Goal: Find specific page/section: Find specific page/section

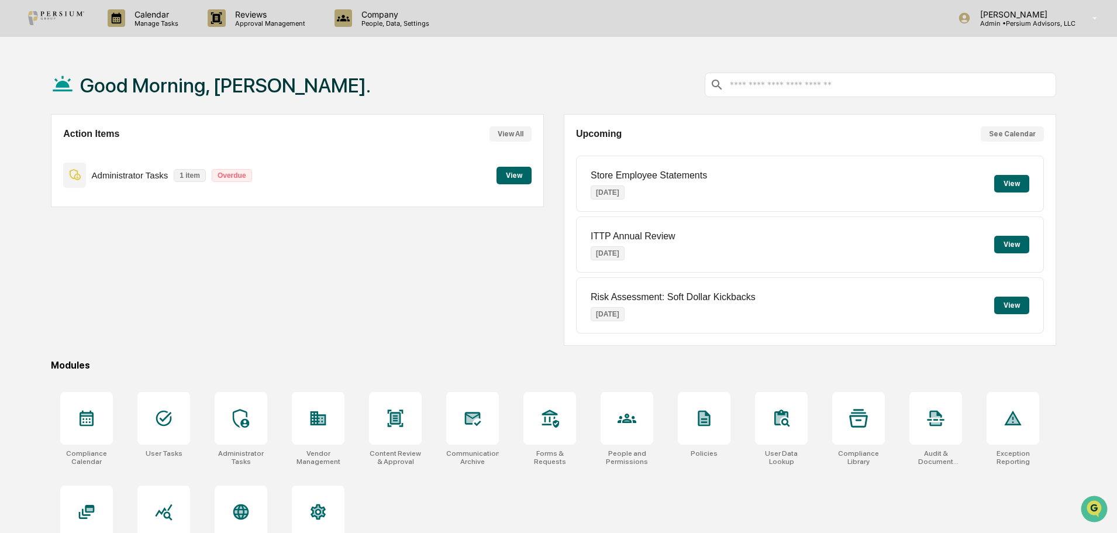
click at [526, 173] on button "View" at bounding box center [513, 176] width 35 height 18
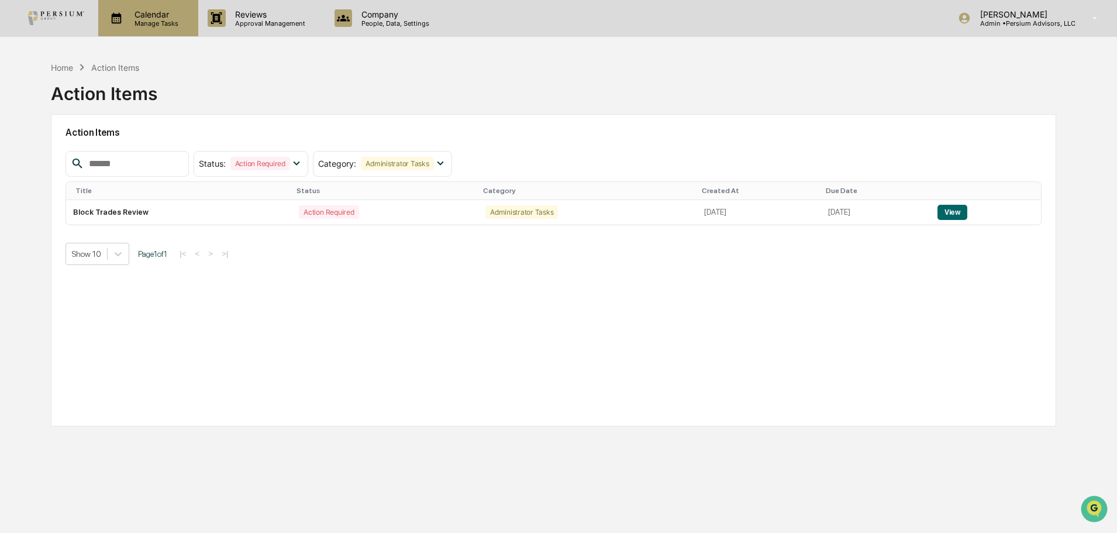
click at [173, 9] on p "Calendar" at bounding box center [154, 14] width 59 height 10
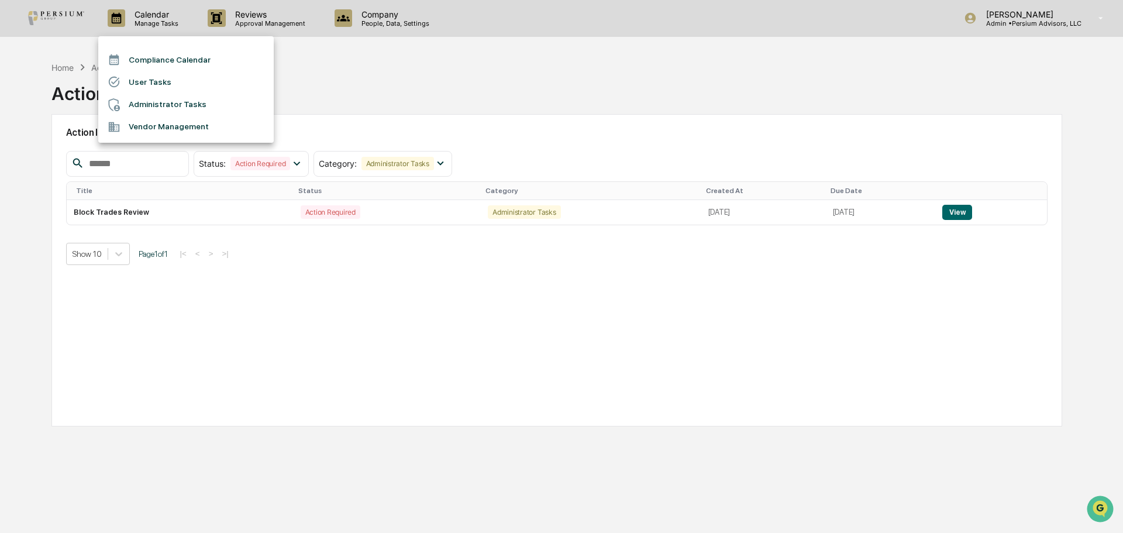
click at [166, 77] on li "User Tasks" at bounding box center [185, 82] width 175 height 22
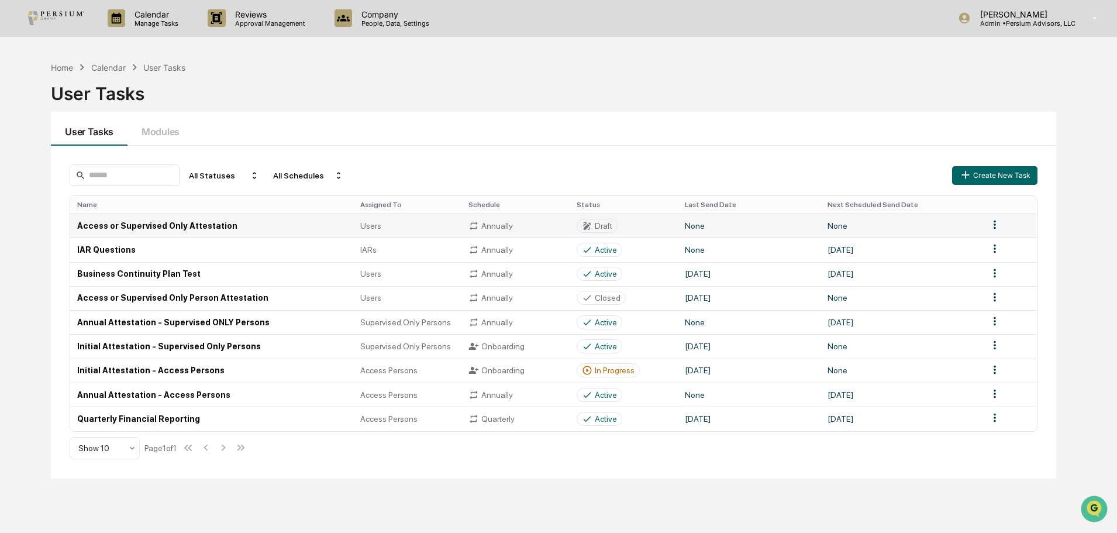
click at [134, 225] on td "Access or Supervised Only Attestation" at bounding box center [211, 225] width 282 height 24
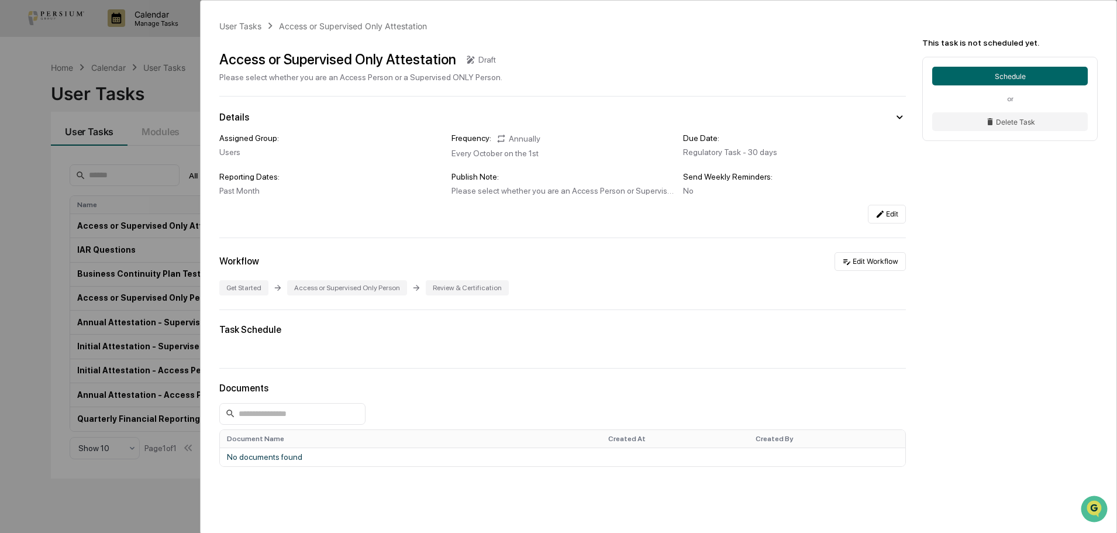
click at [114, 49] on div "User Tasks Access or Supervised Only Attestation Access or Supervised Only Atte…" at bounding box center [558, 266] width 1117 height 533
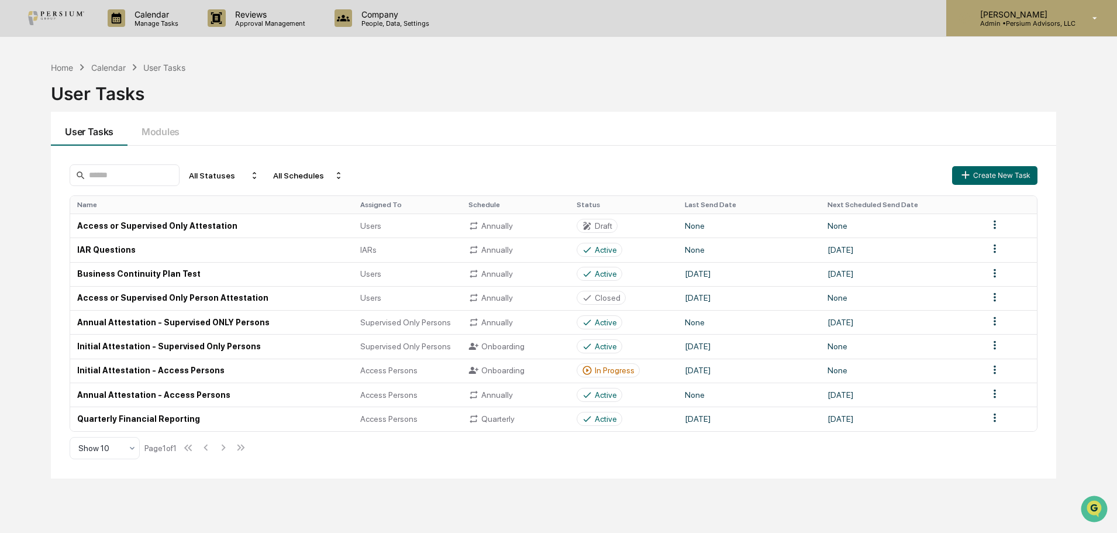
click at [1016, 15] on p "[PERSON_NAME]" at bounding box center [1023, 14] width 105 height 10
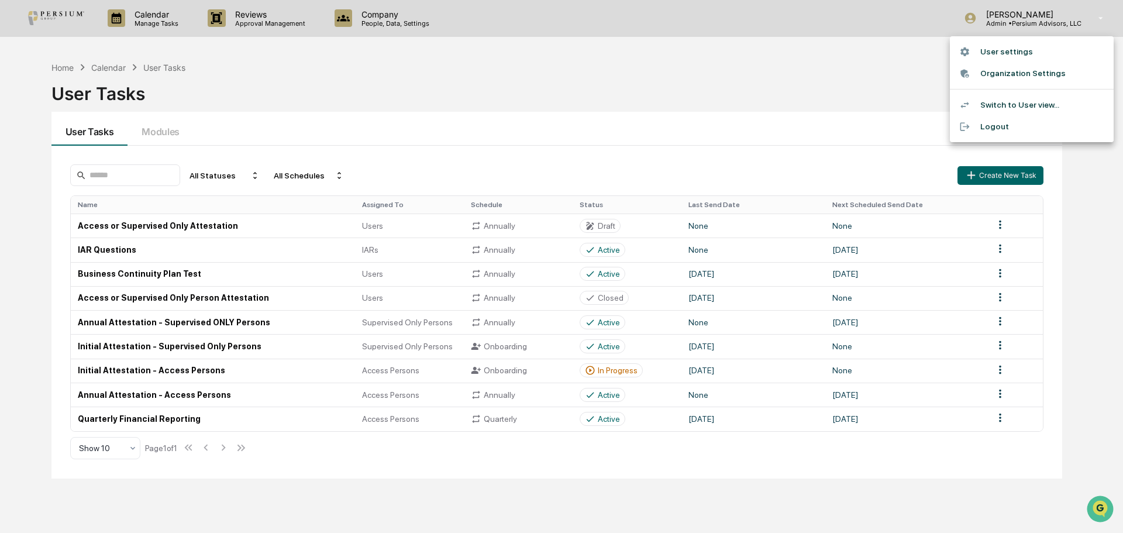
click at [1016, 102] on li "Switch to User view..." at bounding box center [1032, 105] width 164 height 22
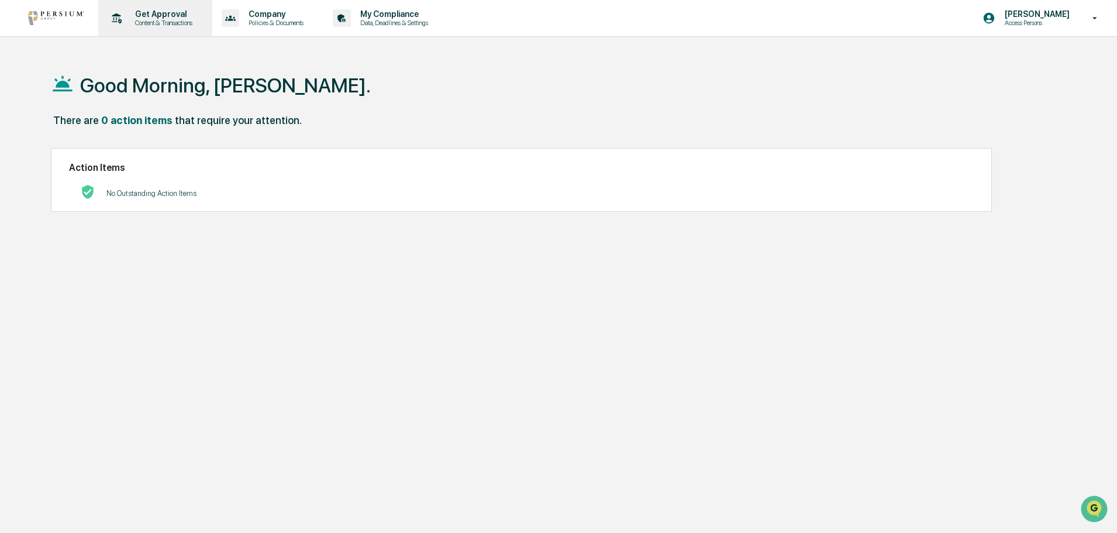
click at [134, 23] on p "Content & Transactions" at bounding box center [162, 23] width 73 height 8
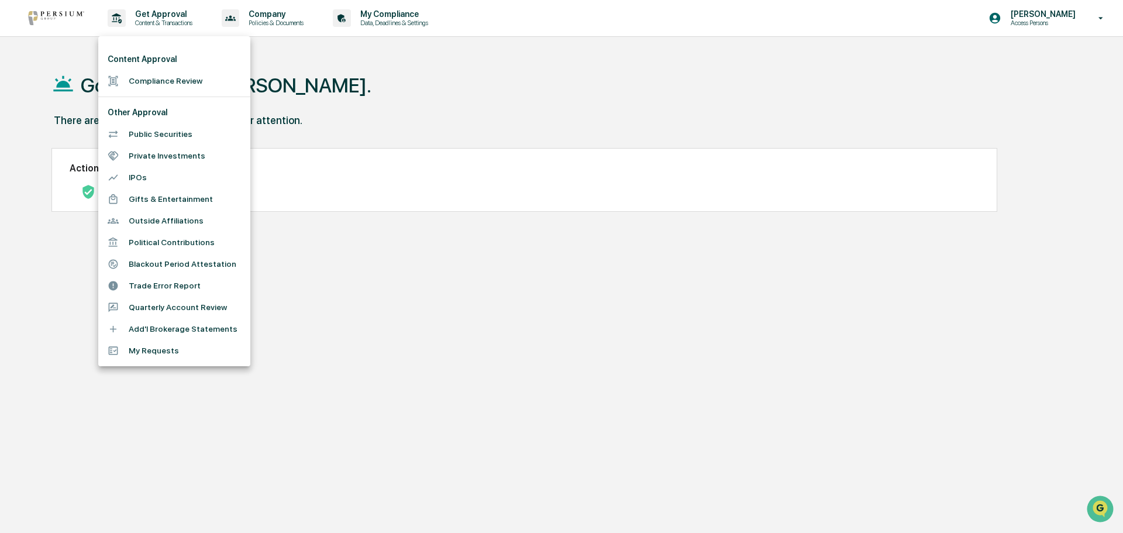
click at [258, 27] on div at bounding box center [561, 266] width 1123 height 533
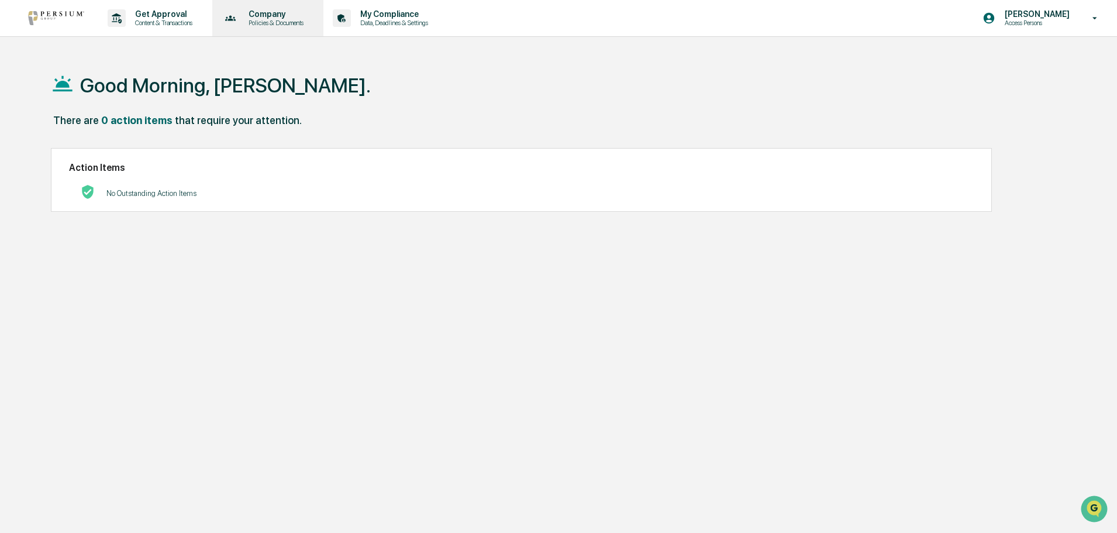
click at [263, 25] on p "Policies & Documents" at bounding box center [274, 23] width 70 height 8
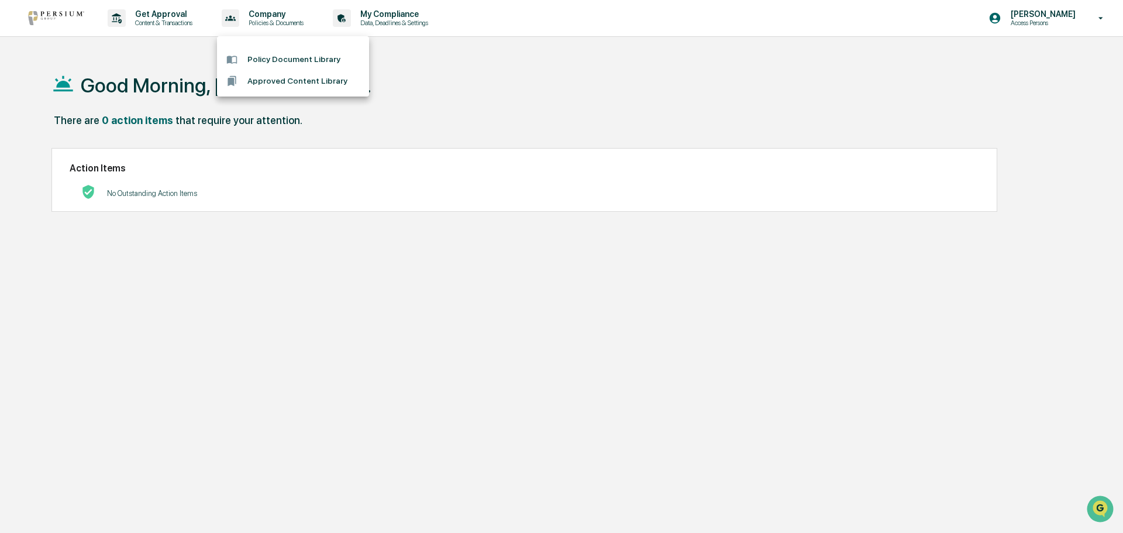
click at [380, 25] on div at bounding box center [561, 266] width 1123 height 533
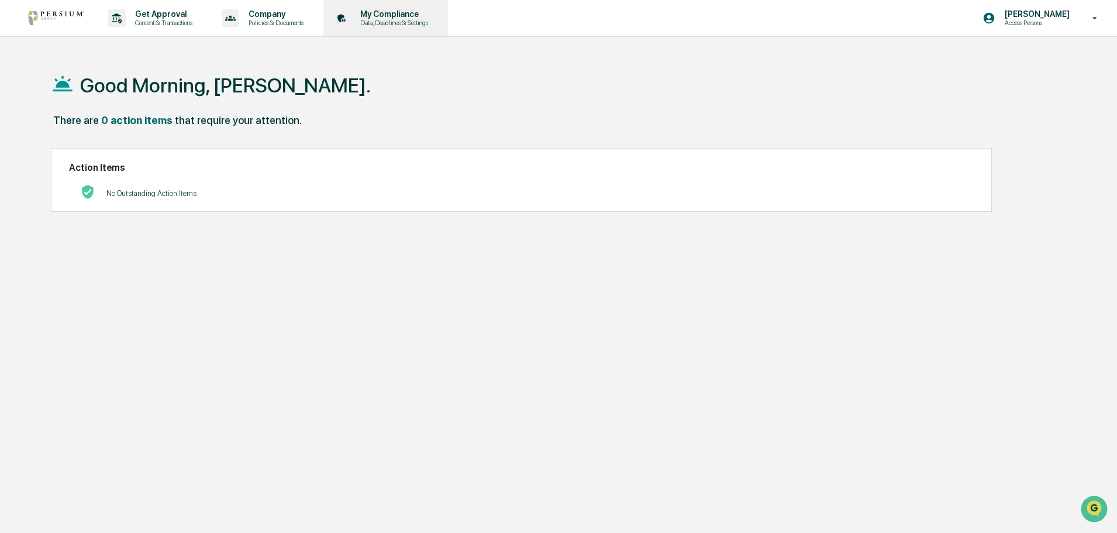
click at [434, 22] on p "Data, Deadlines & Settings" at bounding box center [392, 23] width 83 height 8
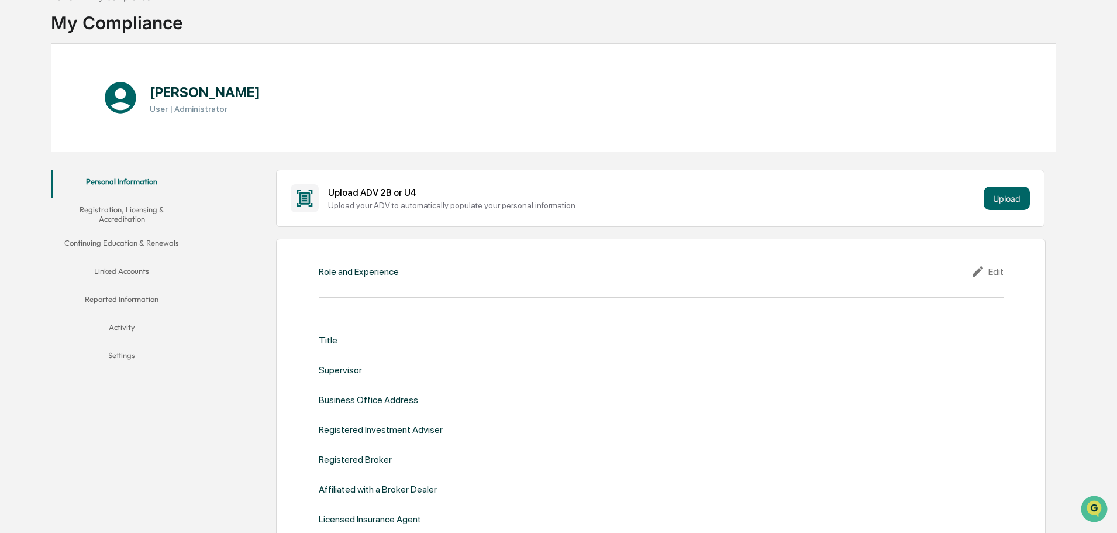
scroll to position [74, 0]
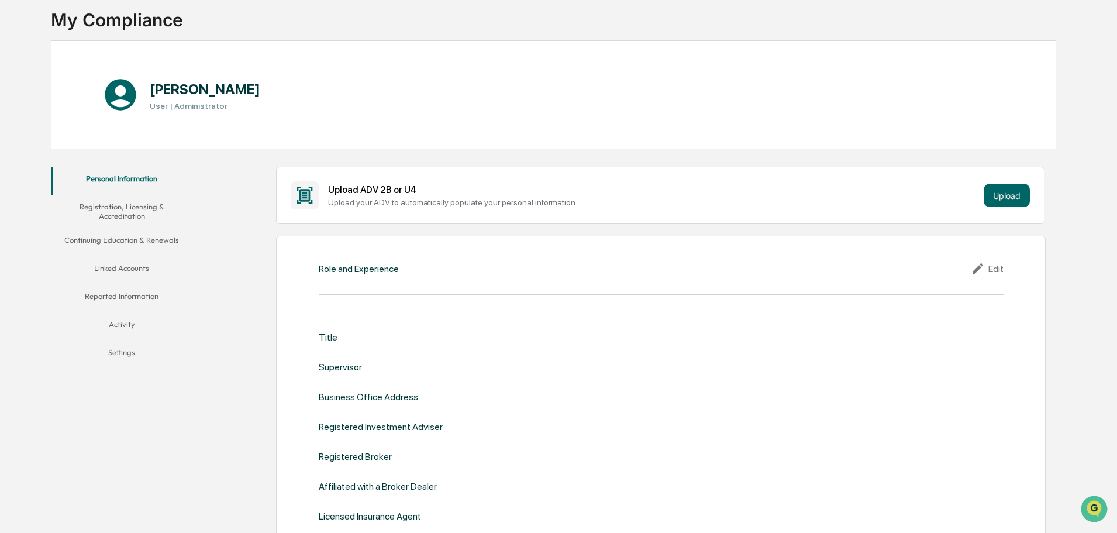
click at [127, 206] on button "Registration, Licensing & Accreditation" at bounding box center [121, 211] width 140 height 33
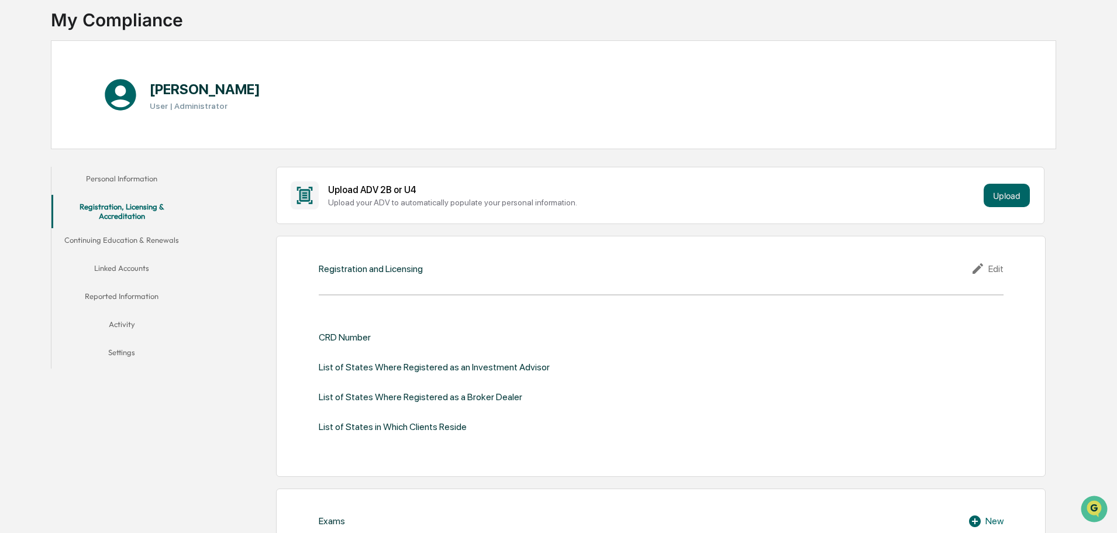
click at [140, 266] on button "Linked Accounts" at bounding box center [121, 270] width 140 height 28
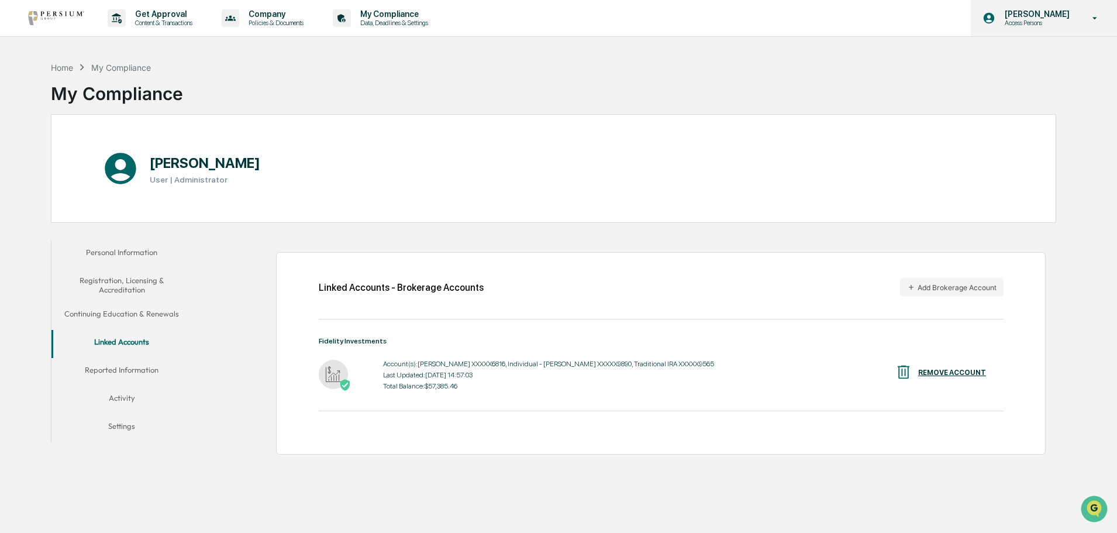
click at [1036, 23] on p "Access Persons" at bounding box center [1035, 23] width 80 height 8
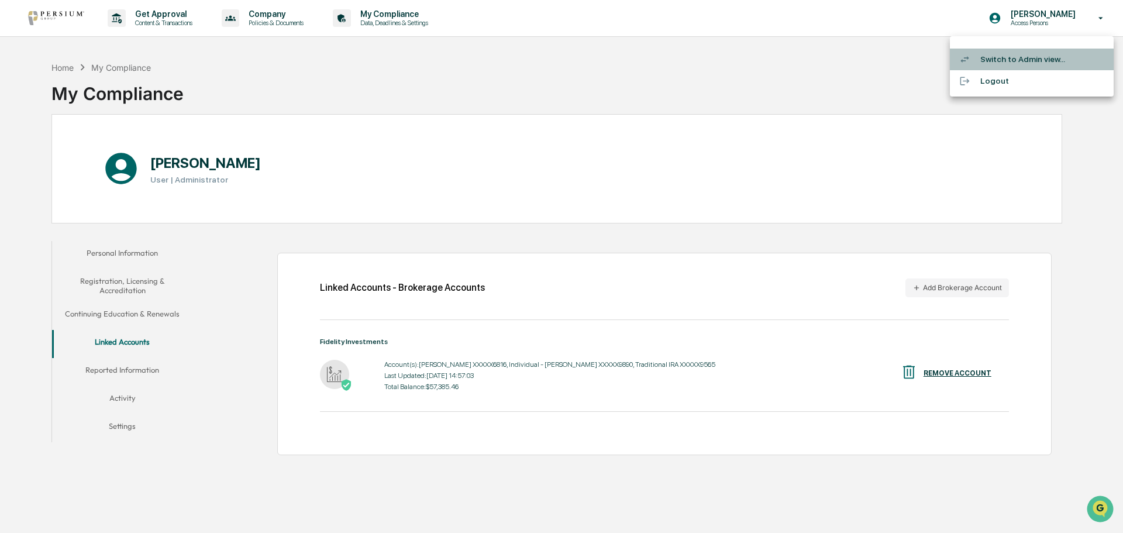
click at [1031, 53] on li "Switch to Admin view..." at bounding box center [1032, 60] width 164 height 22
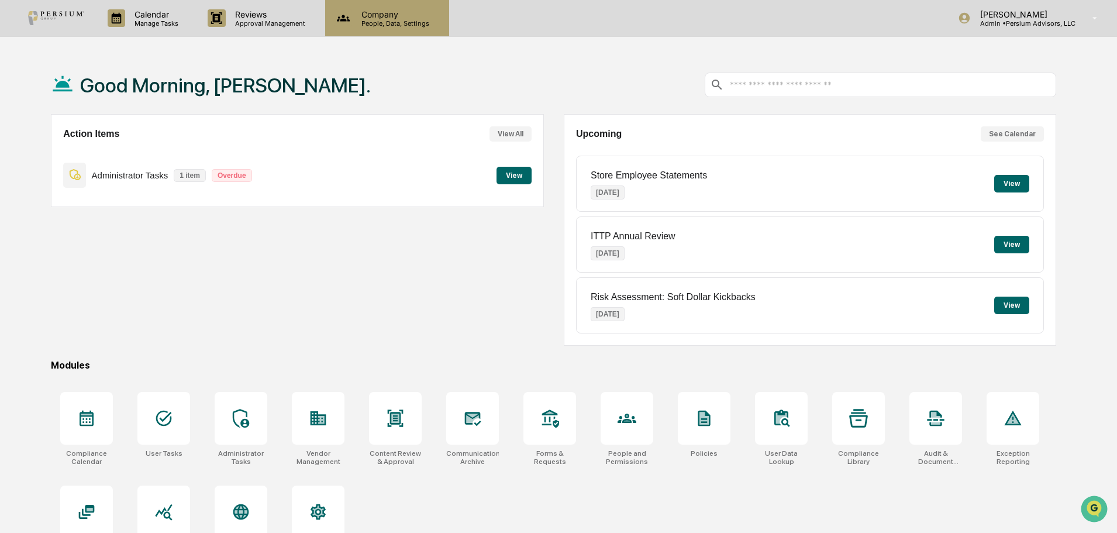
click at [408, 9] on p "Company" at bounding box center [393, 14] width 83 height 10
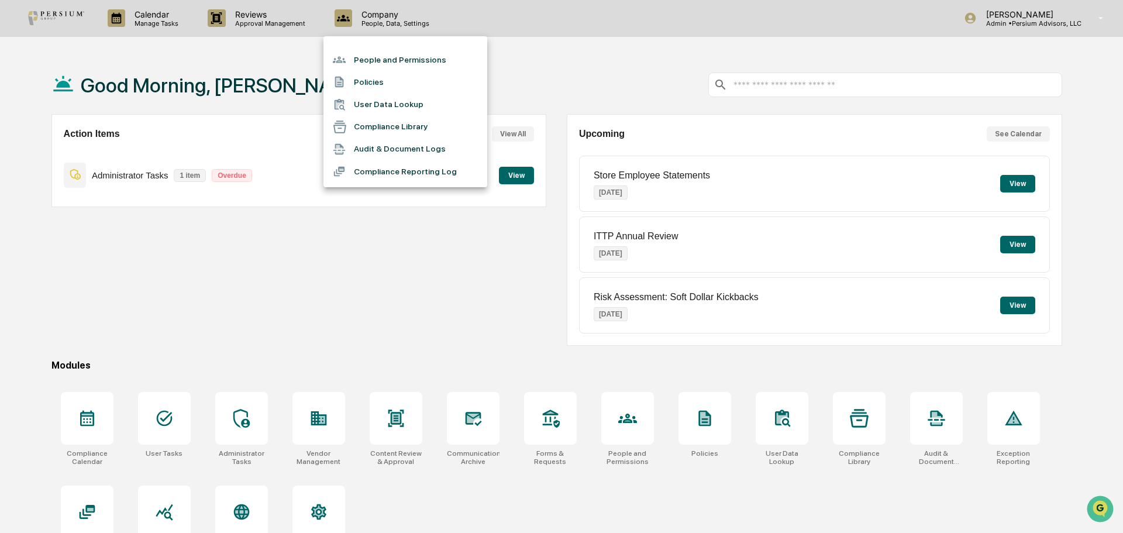
click at [381, 54] on li "People and Permissions" at bounding box center [405, 60] width 164 height 22
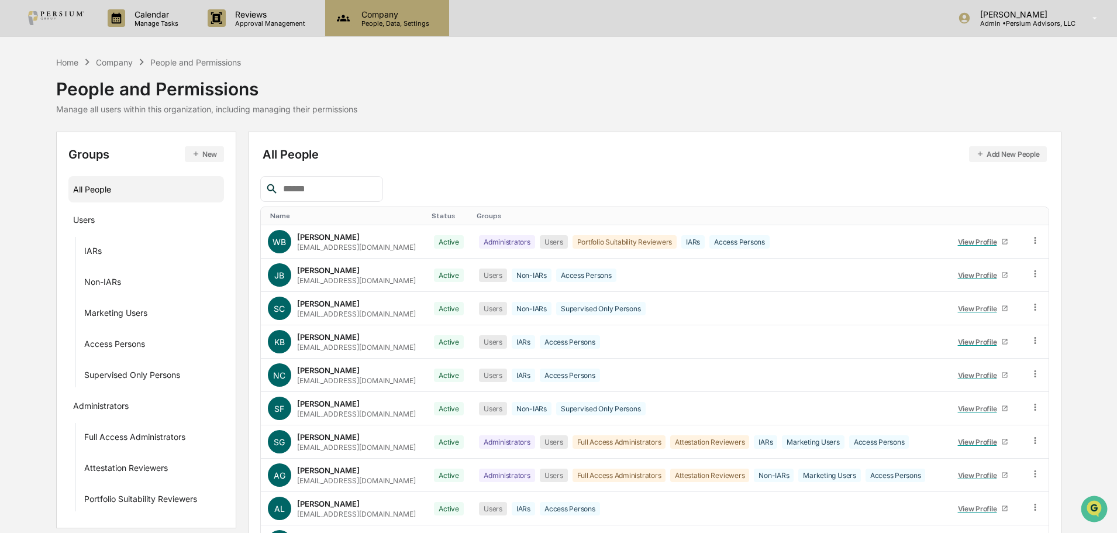
click at [402, 14] on p "Company" at bounding box center [393, 14] width 83 height 10
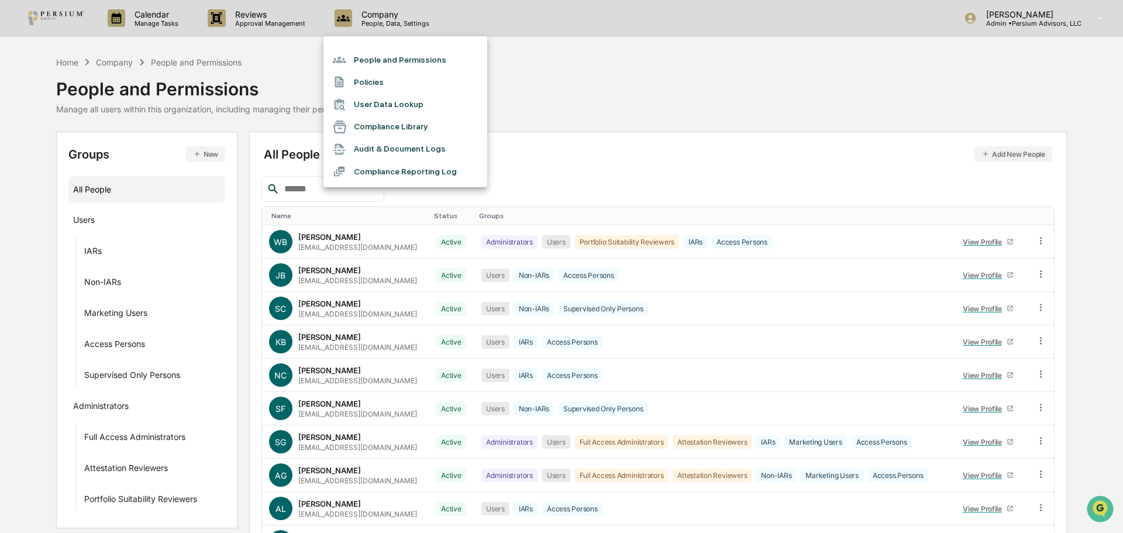
click at [414, 101] on li "User Data Lookup" at bounding box center [405, 105] width 164 height 22
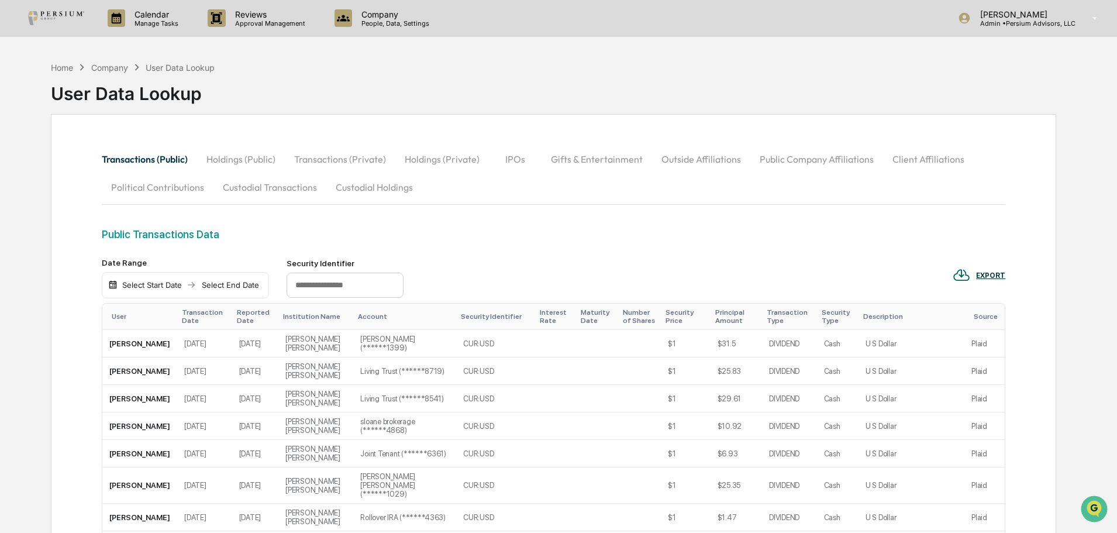
click at [426, 156] on button "Holdings (Private)" at bounding box center [442, 159] width 94 height 28
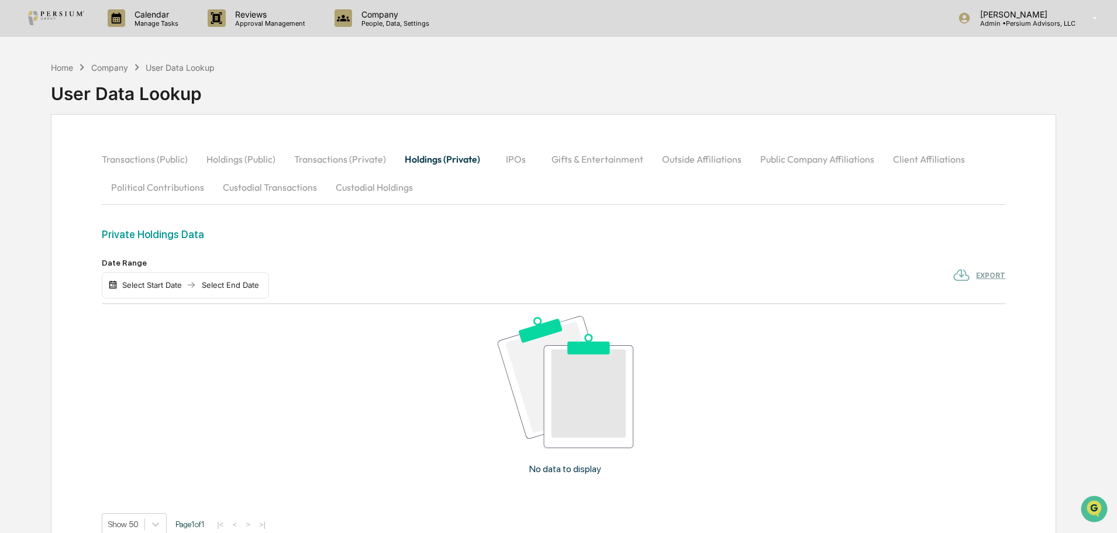
click at [509, 159] on button "IPOs" at bounding box center [515, 159] width 53 height 28
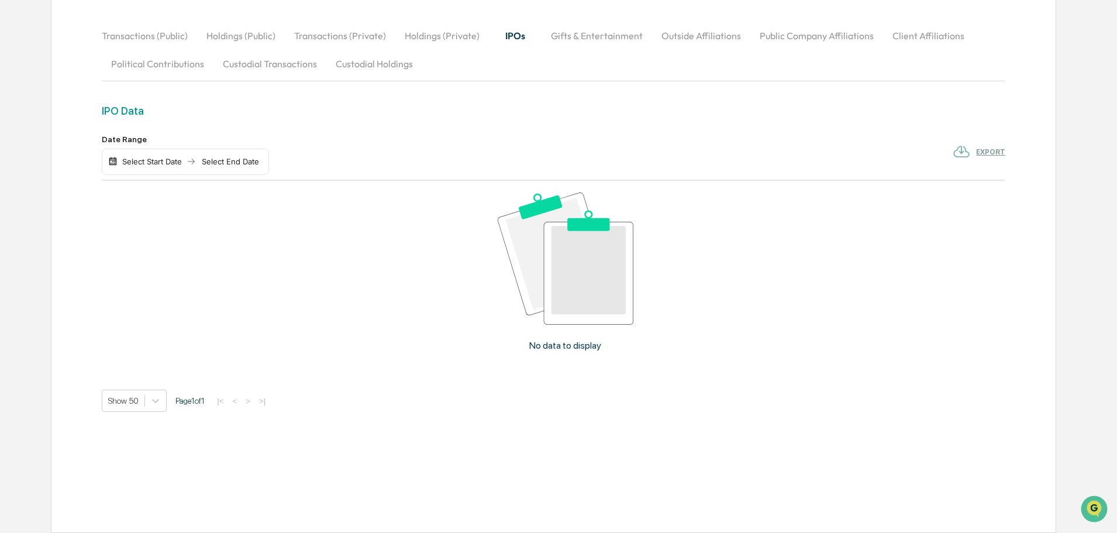
click at [170, 72] on button "Political Contributions" at bounding box center [158, 64] width 112 height 28
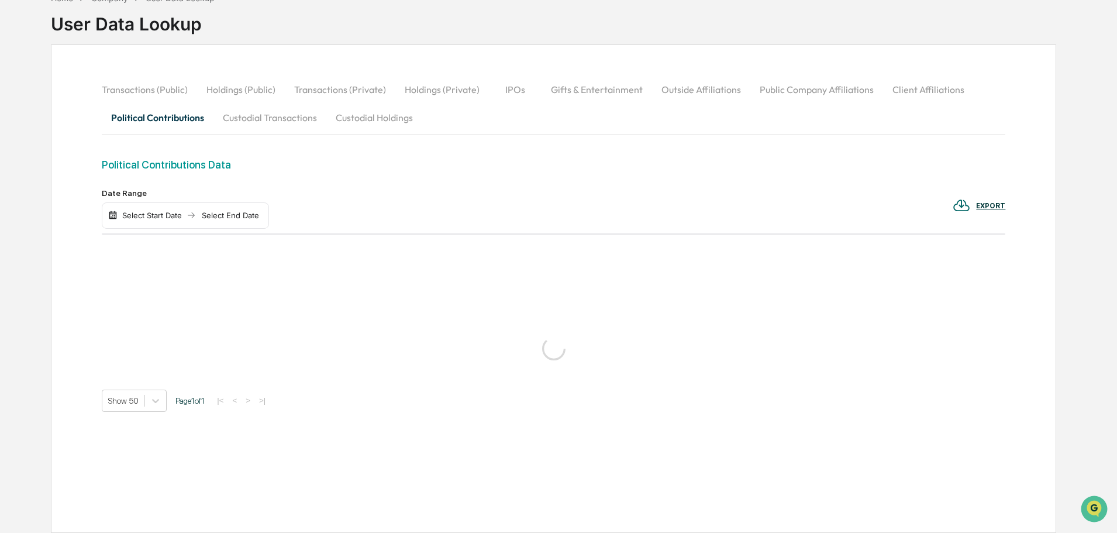
scroll to position [56, 0]
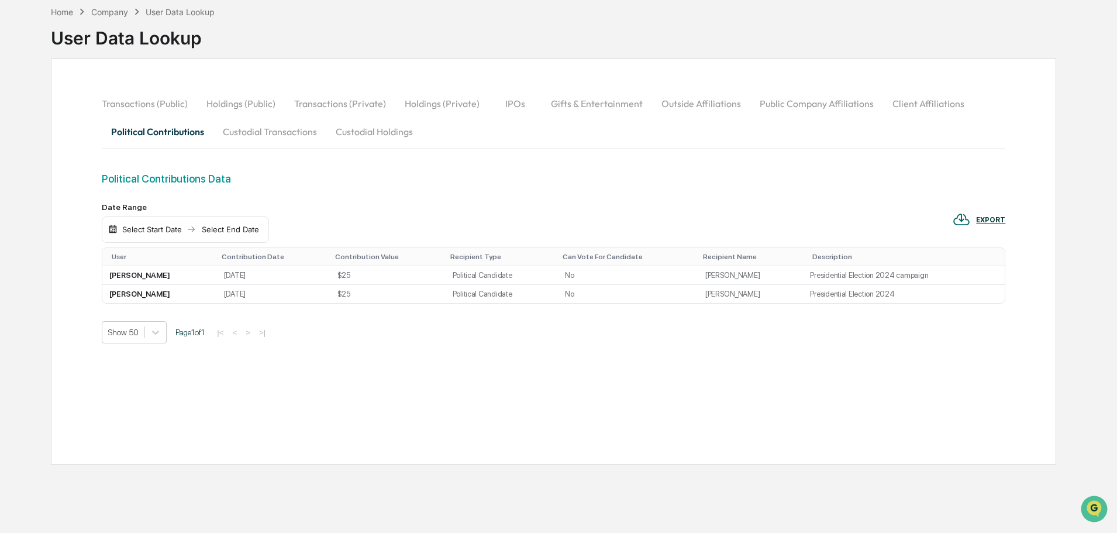
click at [241, 128] on button "Custodial Transactions" at bounding box center [269, 132] width 113 height 28
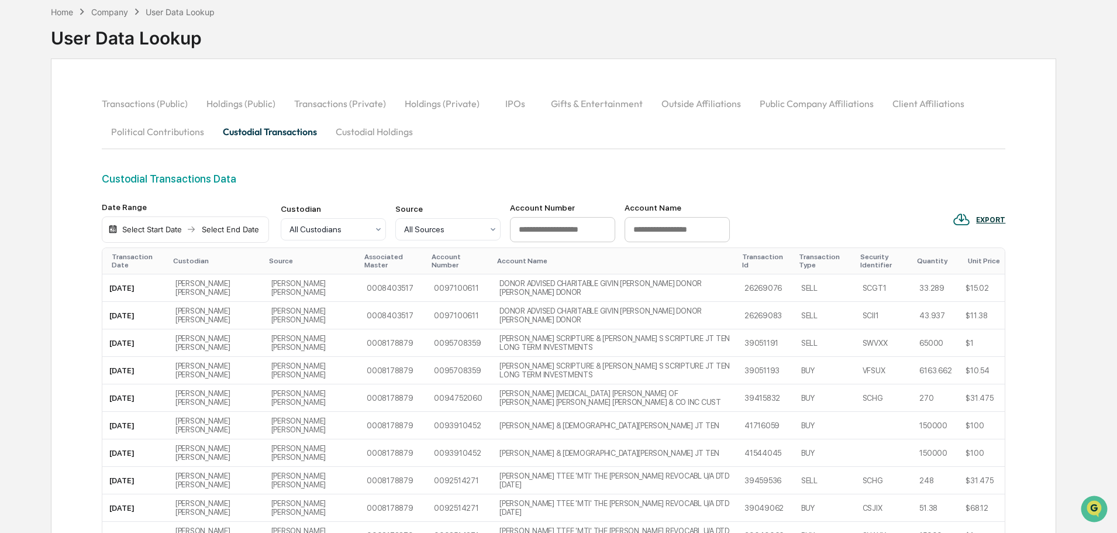
click at [157, 99] on button "Transactions (Public)" at bounding box center [149, 103] width 95 height 28
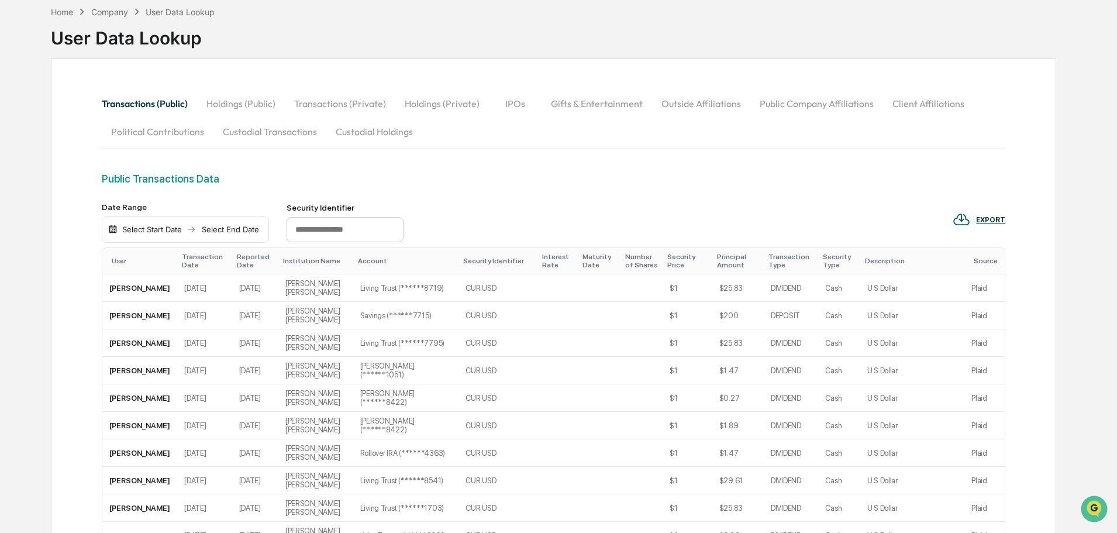
click at [269, 98] on button "Holdings (Public)" at bounding box center [241, 103] width 88 height 28
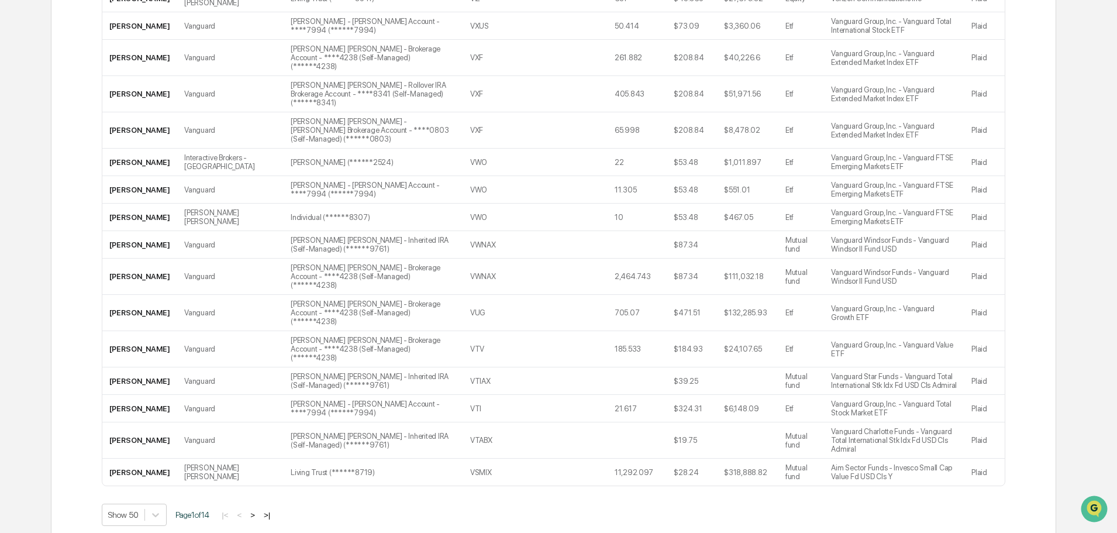
scroll to position [1278, 0]
click at [257, 510] on button ">" at bounding box center [253, 515] width 12 height 10
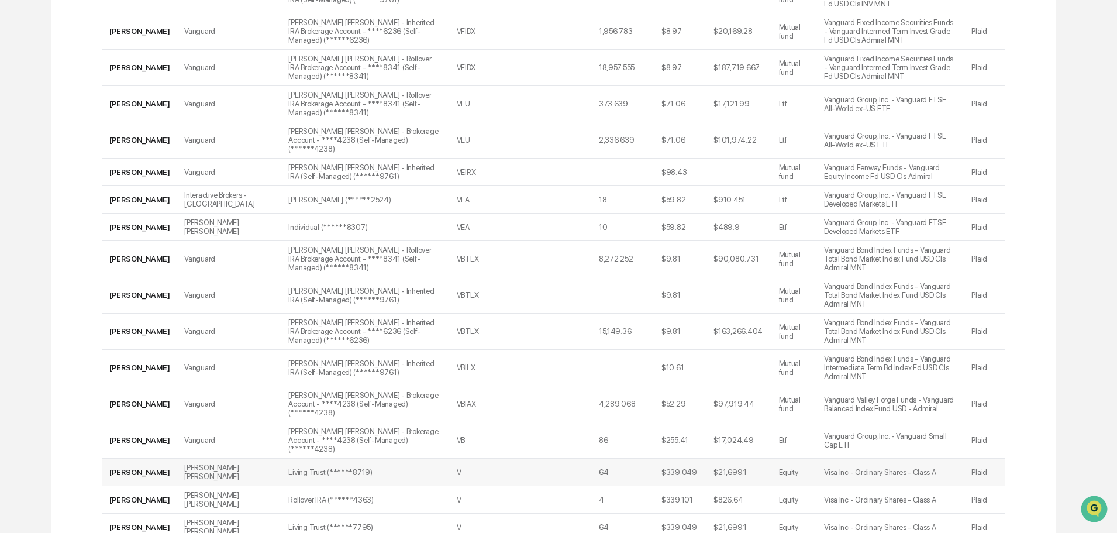
scroll to position [978, 0]
